Goal: Transaction & Acquisition: Book appointment/travel/reservation

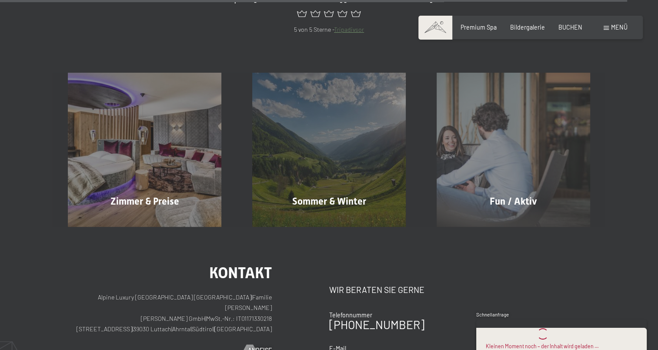
scroll to position [3525, 0]
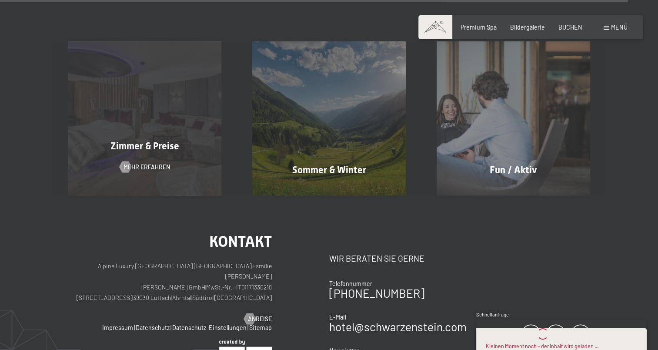
click at [134, 140] on div "Zimmer & Preise" at bounding box center [145, 146] width 185 height 13
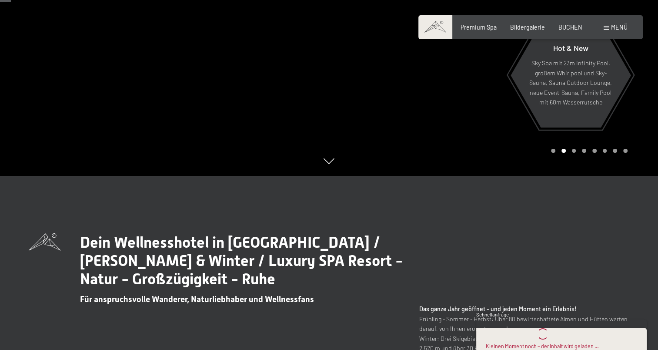
scroll to position [0, 0]
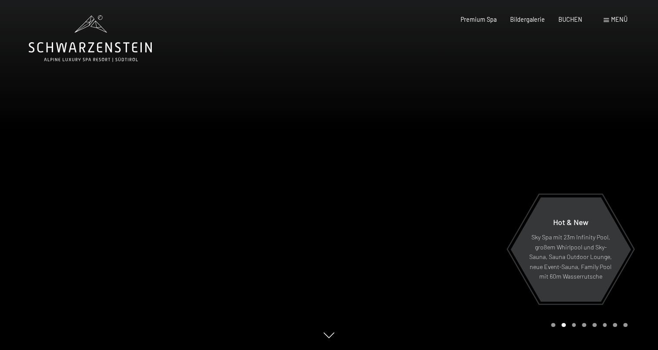
click at [430, 188] on div at bounding box center [493, 175] width 329 height 350
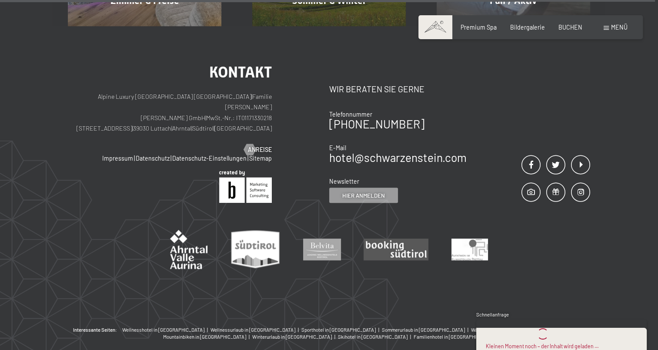
scroll to position [3477, 0]
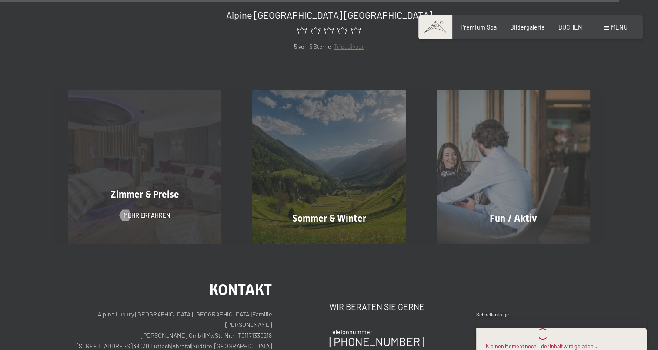
click at [137, 135] on div "Zimmer & Preise Mehr erfahren" at bounding box center [145, 167] width 185 height 154
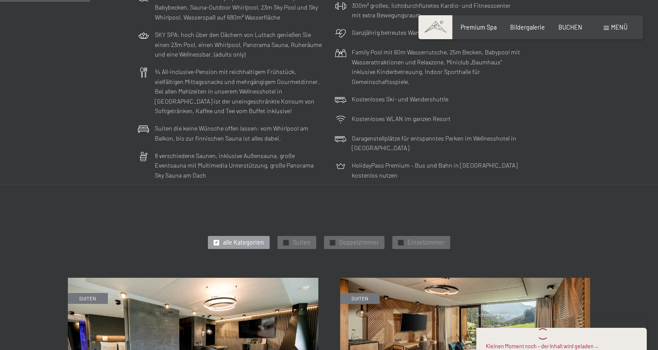
scroll to position [261, 0]
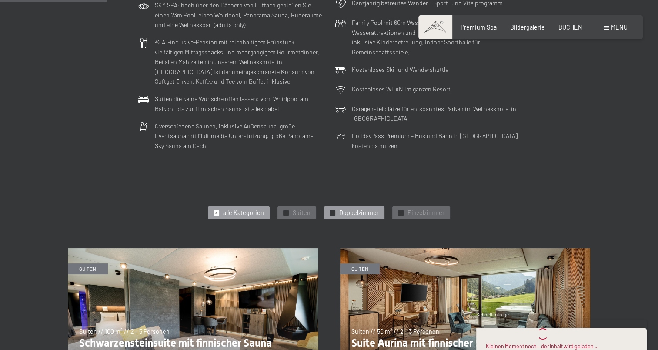
click at [356, 212] on span "Doppelzimmer" at bounding box center [359, 212] width 40 height 9
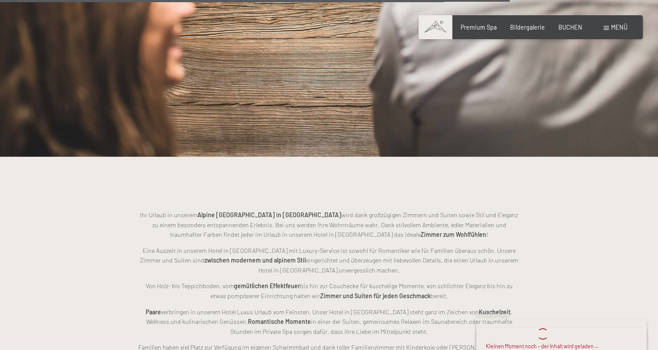
scroll to position [1132, 0]
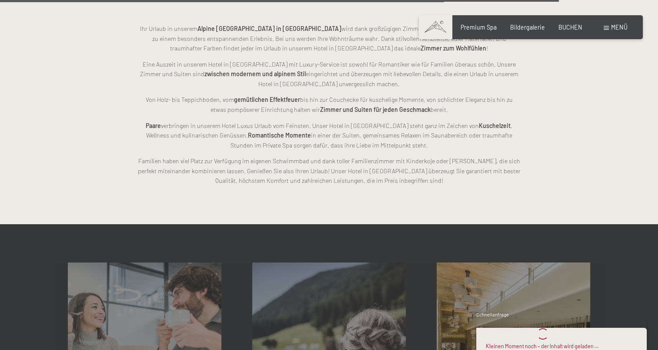
scroll to position [1186, 0]
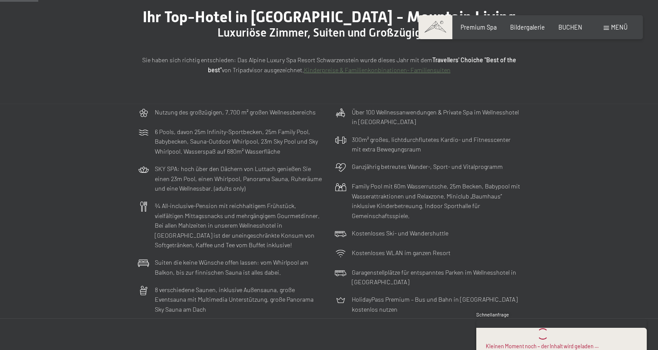
scroll to position [0, 0]
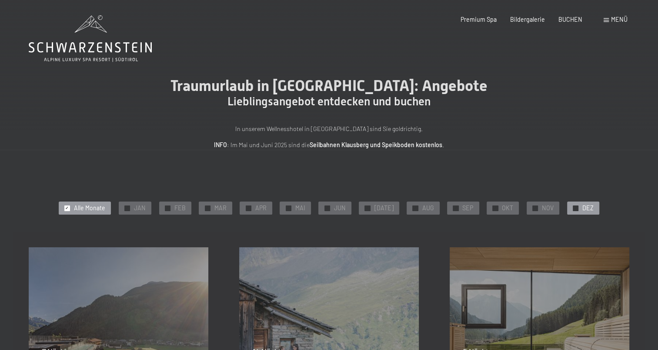
click at [583, 209] on span "DEZ" at bounding box center [588, 208] width 11 height 9
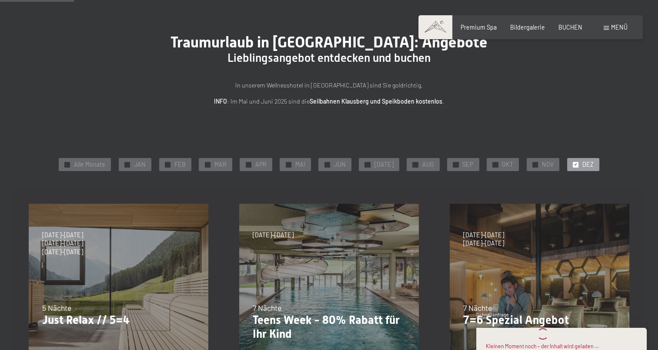
scroll to position [87, 0]
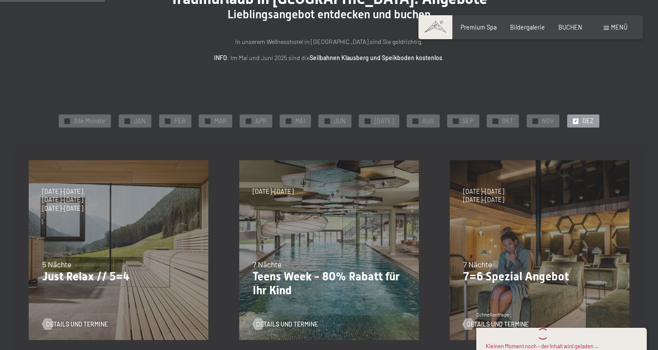
click at [470, 259] on span "7 Nächte" at bounding box center [477, 264] width 29 height 10
click at [490, 320] on span "Details und Termine" at bounding box center [507, 324] width 62 height 9
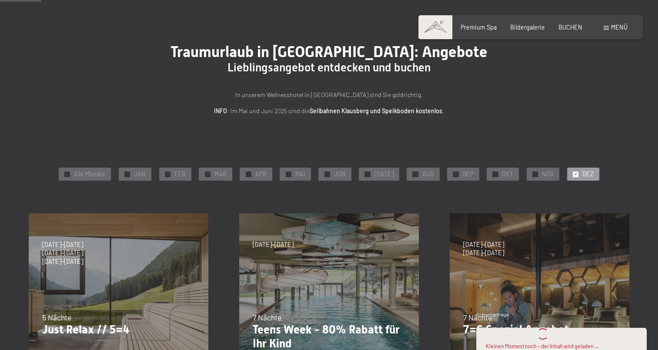
scroll to position [0, 0]
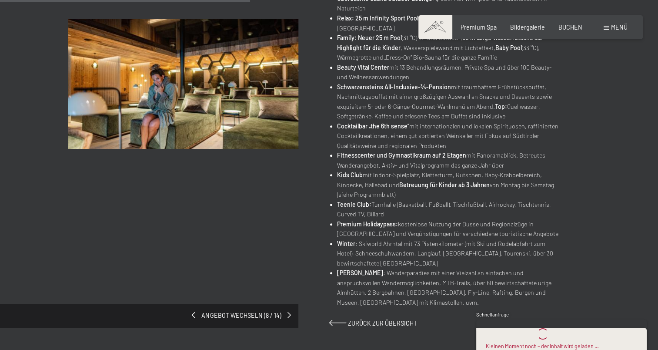
scroll to position [392, 0]
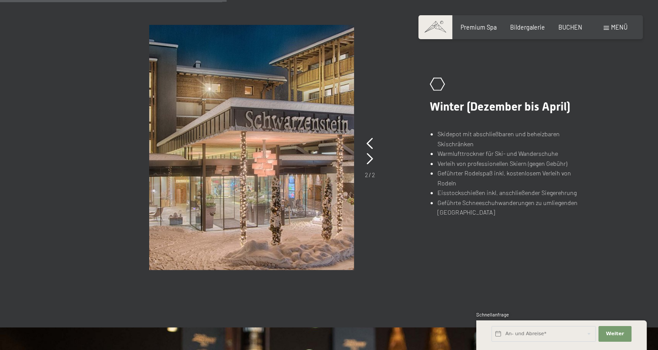
scroll to position [609, 0]
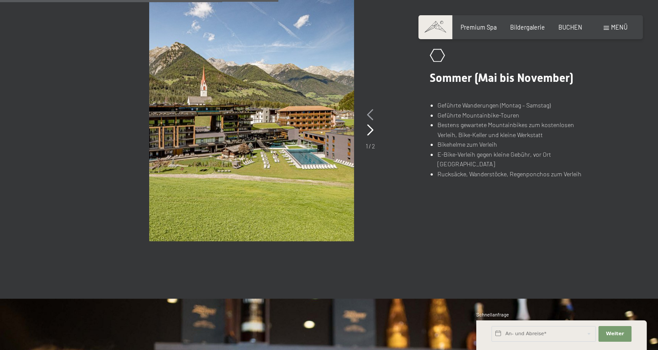
click at [372, 107] on div at bounding box center [370, 114] width 7 height 15
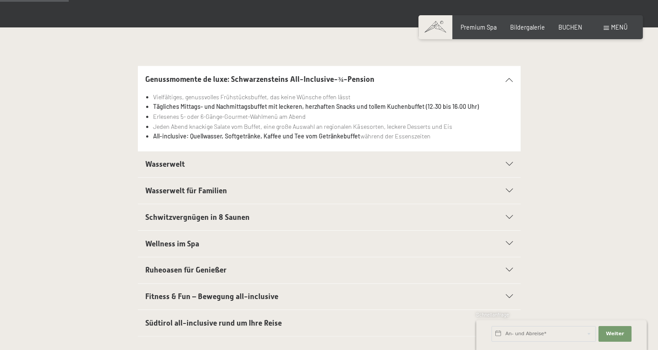
scroll to position [0, 0]
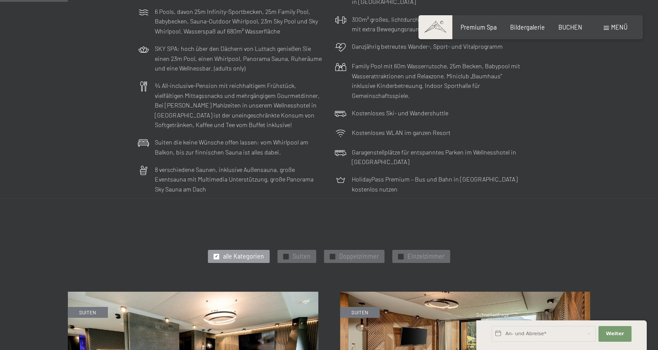
scroll to position [392, 0]
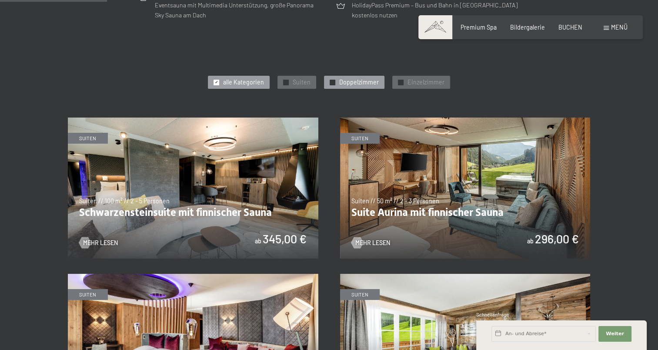
click at [347, 83] on span "Doppelzimmer" at bounding box center [359, 82] width 40 height 9
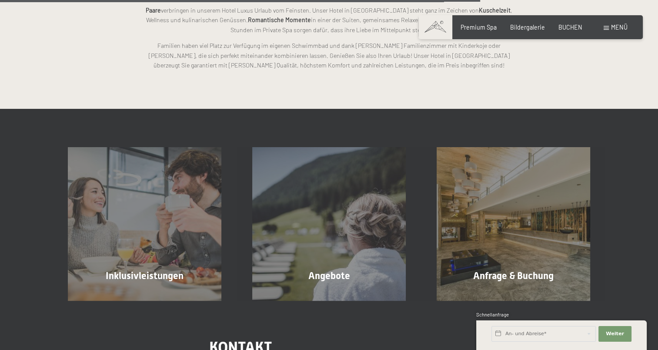
scroll to position [1436, 0]
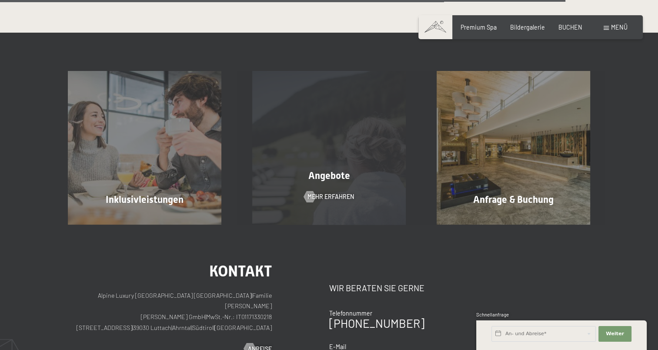
click at [317, 120] on div "Angebote Mehr erfahren" at bounding box center [329, 148] width 185 height 154
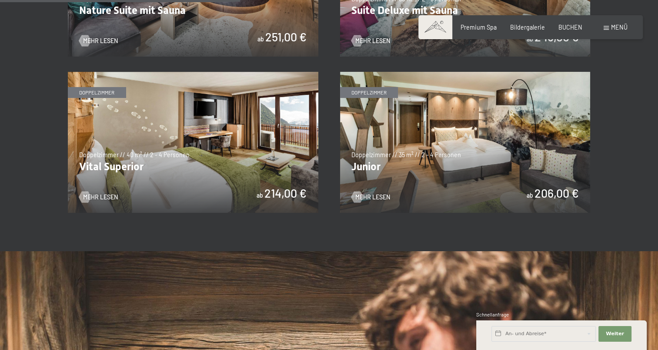
scroll to position [609, 0]
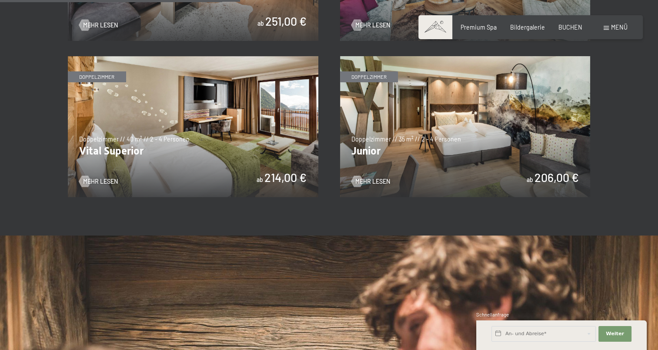
click at [437, 139] on img at bounding box center [465, 126] width 251 height 141
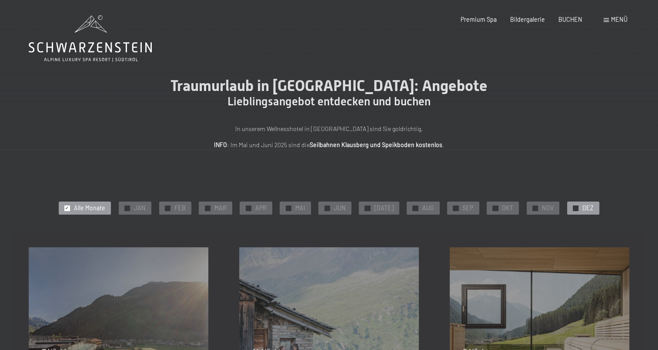
click at [587, 211] on span "DEZ" at bounding box center [588, 208] width 11 height 9
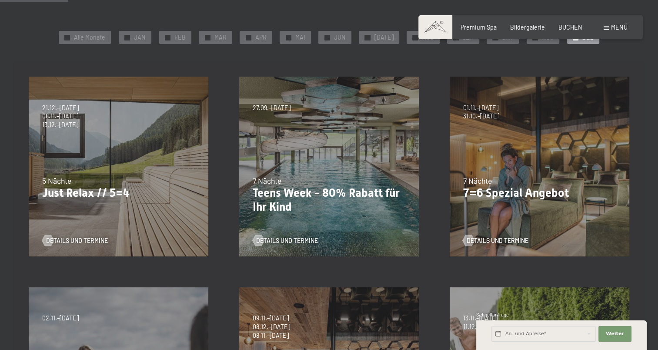
scroll to position [174, 0]
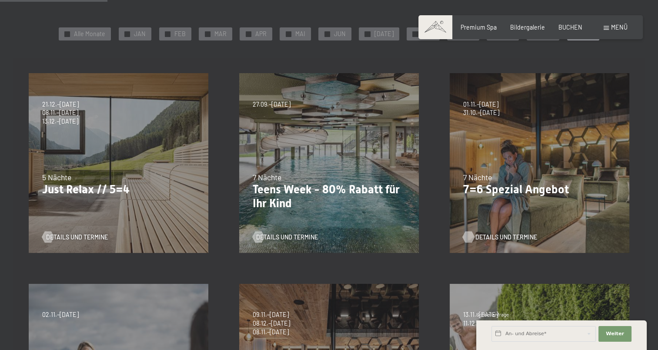
click at [496, 234] on span "Details und Termine" at bounding box center [507, 237] width 62 height 9
